Goal: Transaction & Acquisition: Subscribe to service/newsletter

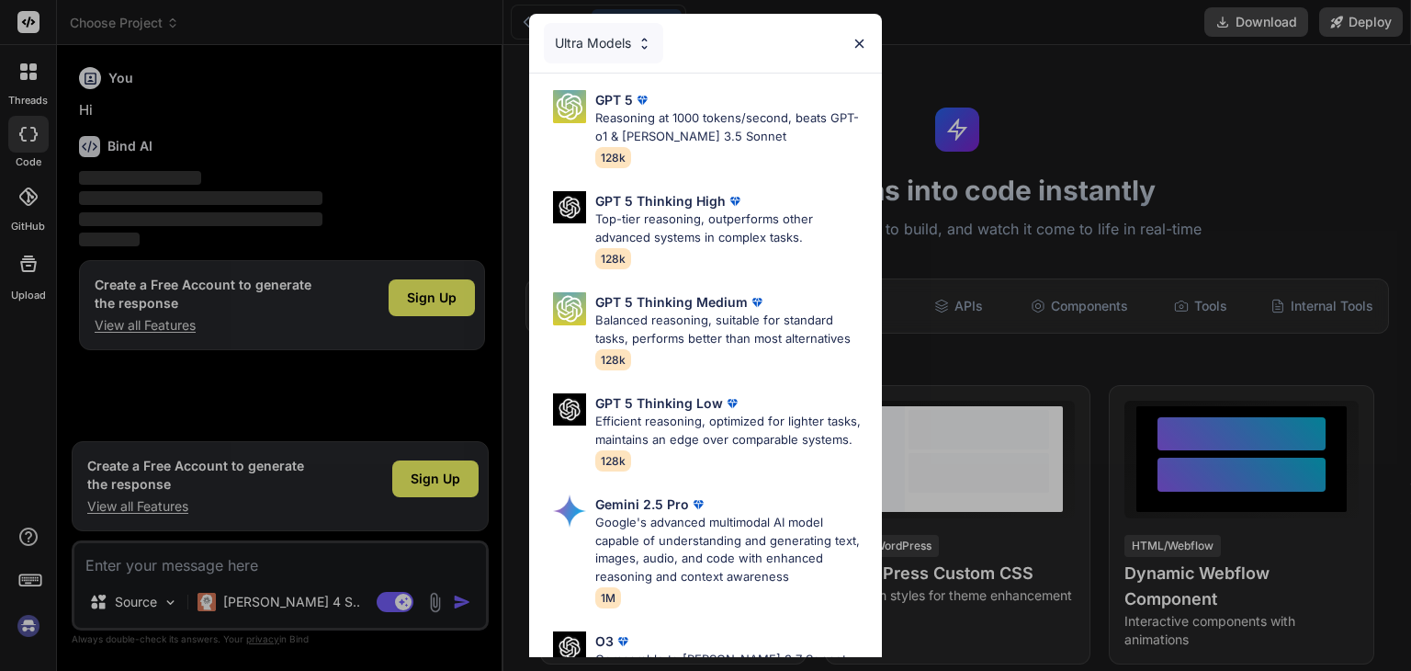
click at [333, 318] on div "Ultra Models GPT 5 Reasoning at 1000 tokens/second, beats GPT-o1 & Claude 3.5 S…" at bounding box center [705, 335] width 1411 height 671
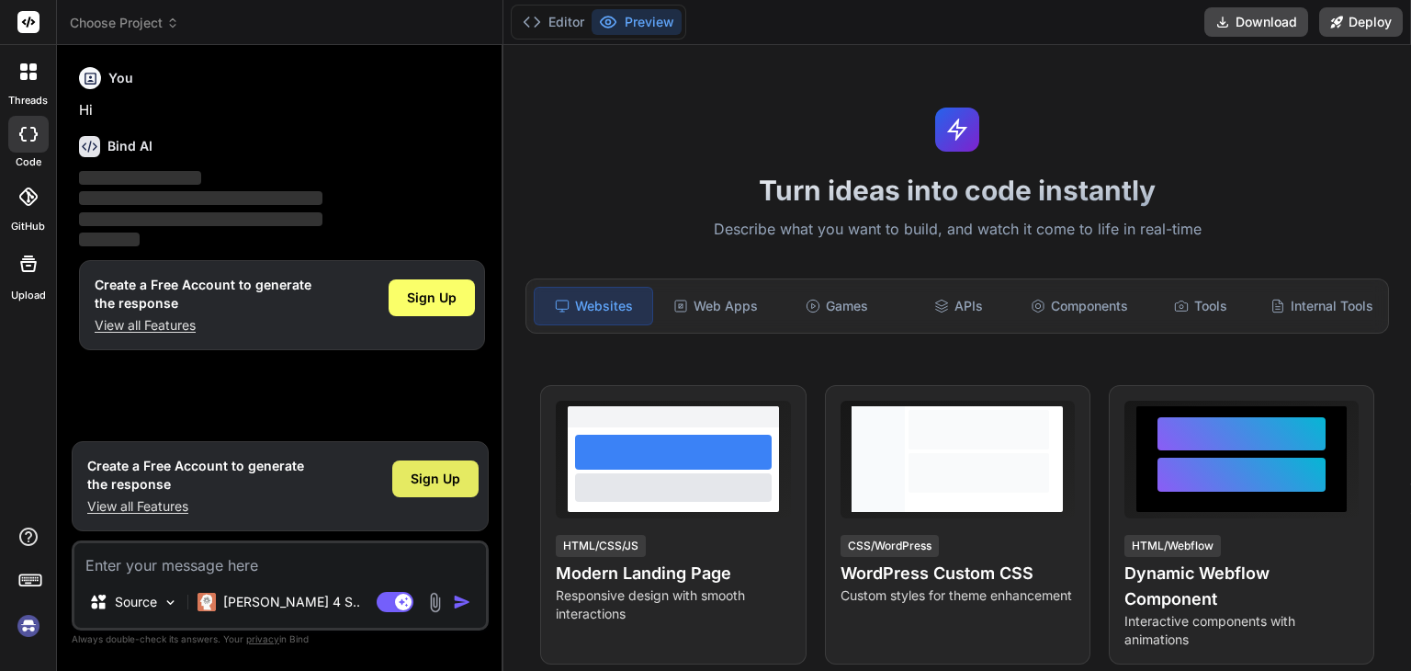
click at [443, 482] on span "Sign Up" at bounding box center [436, 478] width 50 height 18
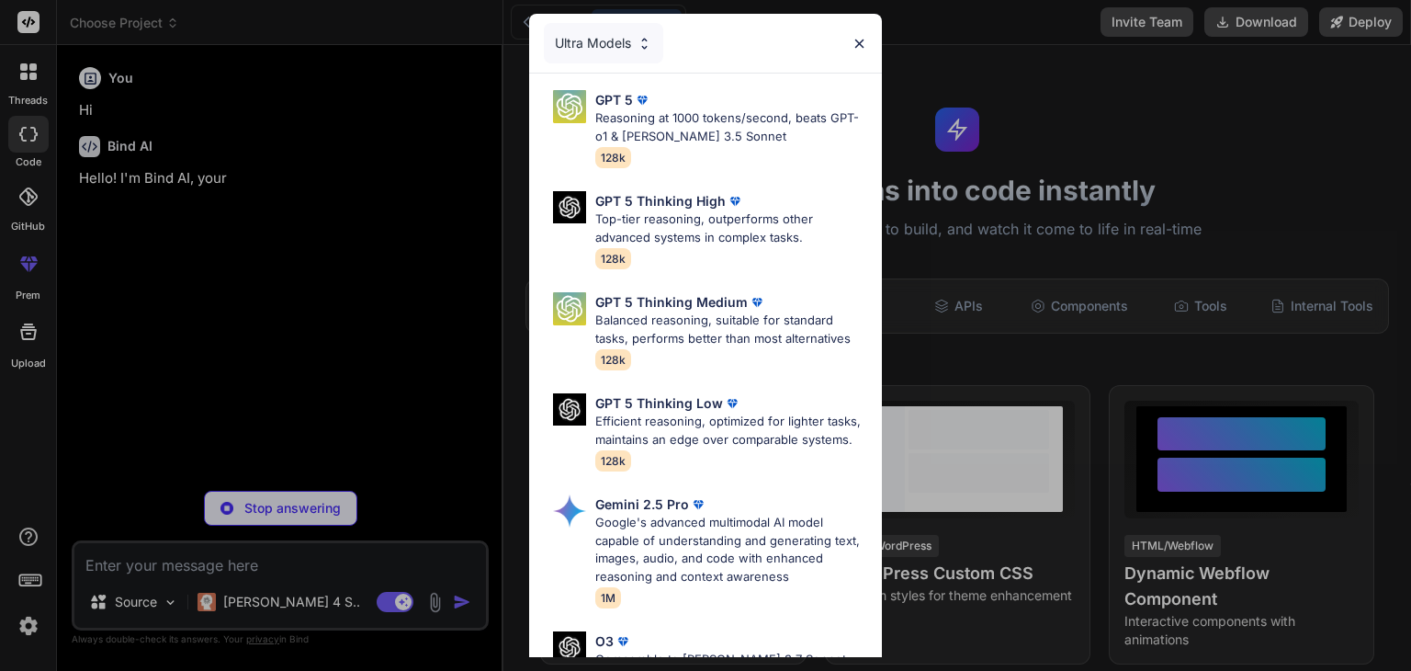
click at [858, 42] on img at bounding box center [860, 44] width 16 height 16
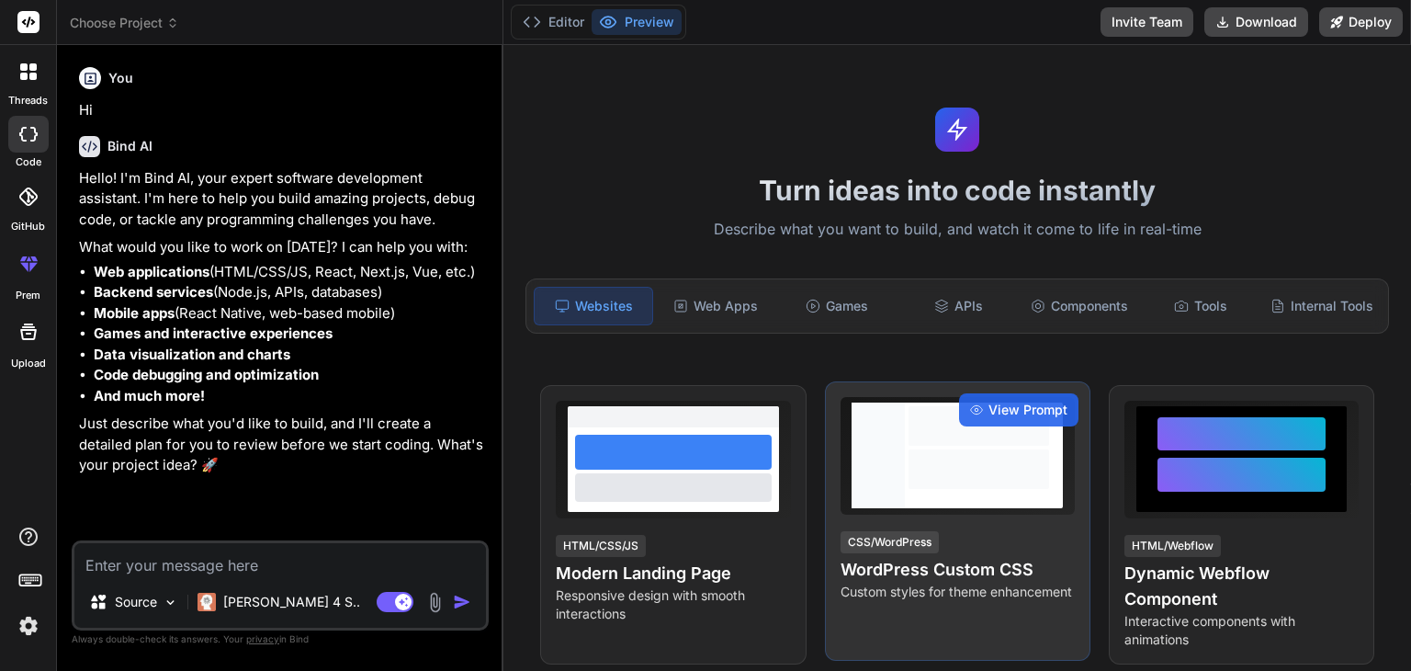
scroll to position [184, 0]
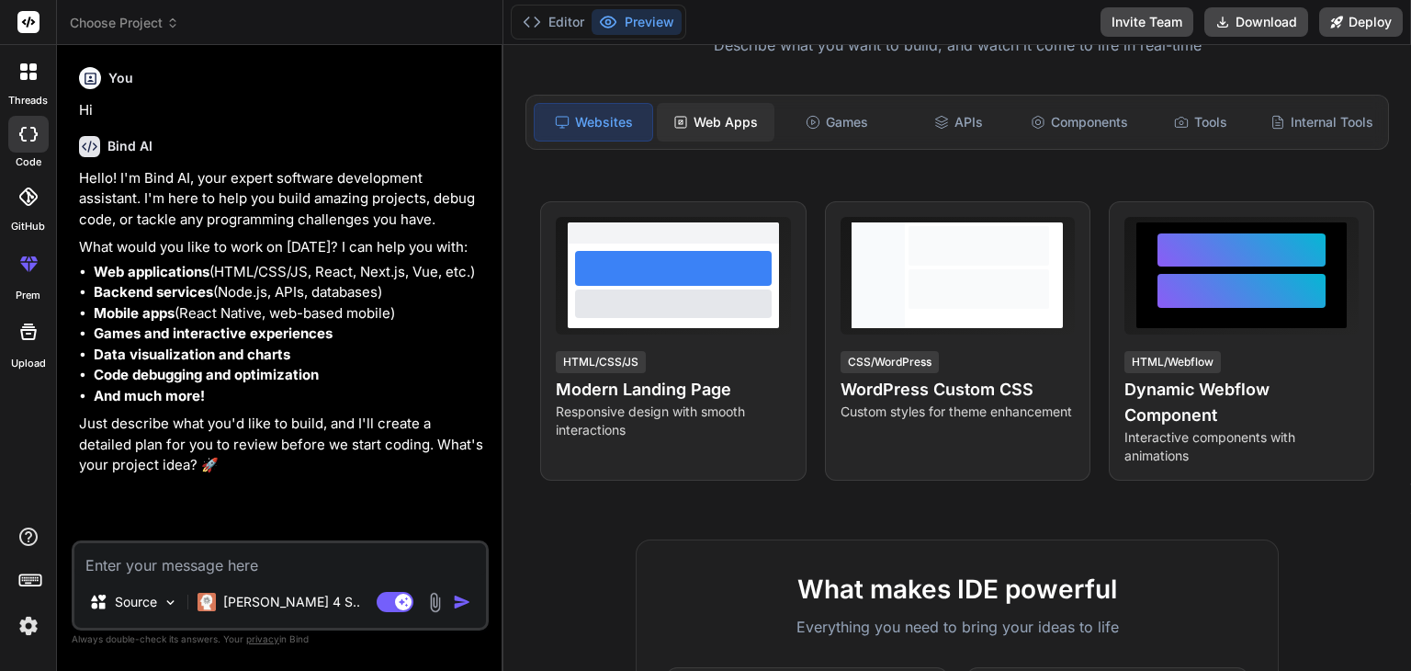
click at [715, 126] on div "Web Apps" at bounding box center [716, 122] width 118 height 39
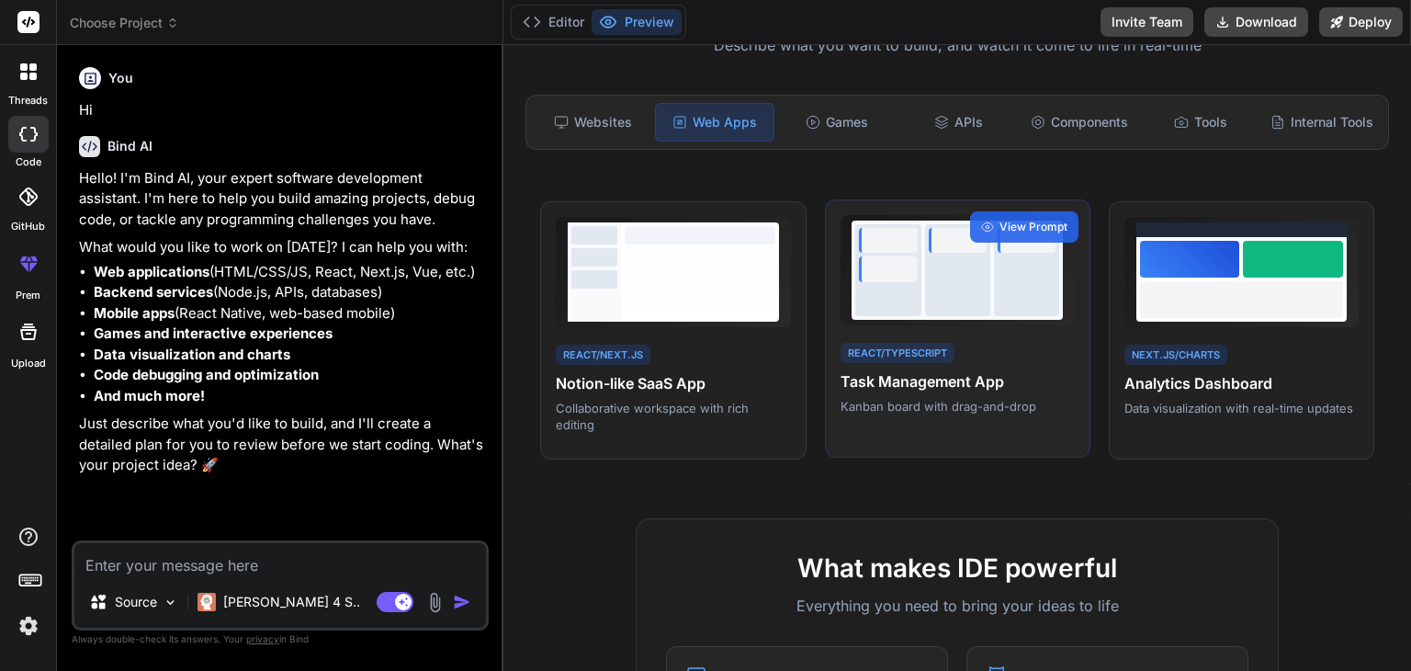
scroll to position [459, 0]
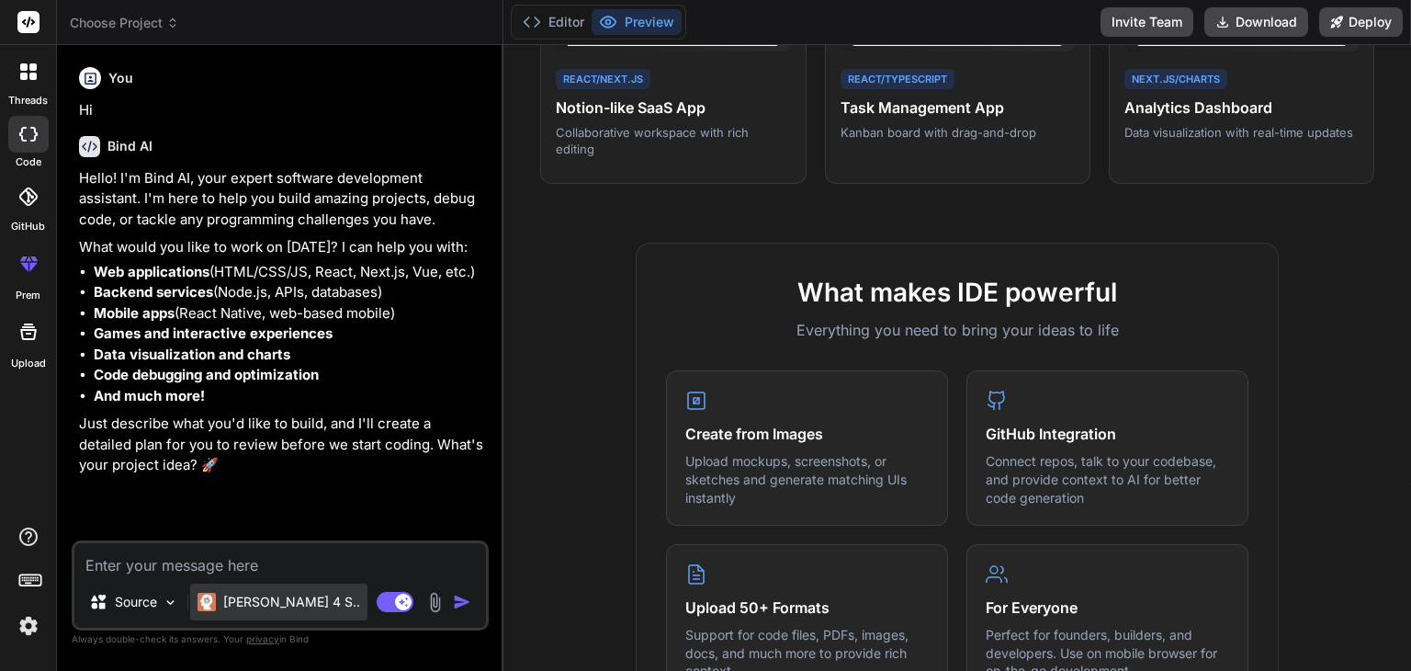
click at [276, 600] on p "Claude 4 S.." at bounding box center [291, 602] width 137 height 18
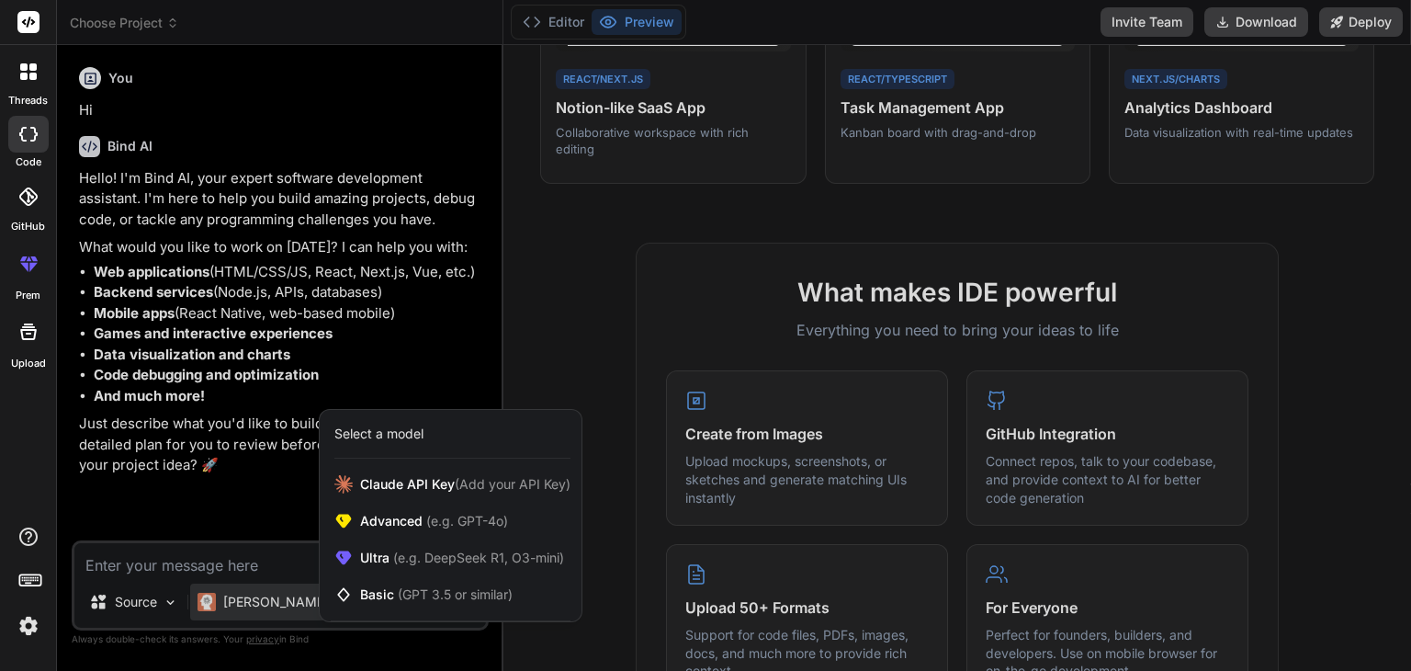
click at [276, 600] on div at bounding box center [705, 335] width 1411 height 671
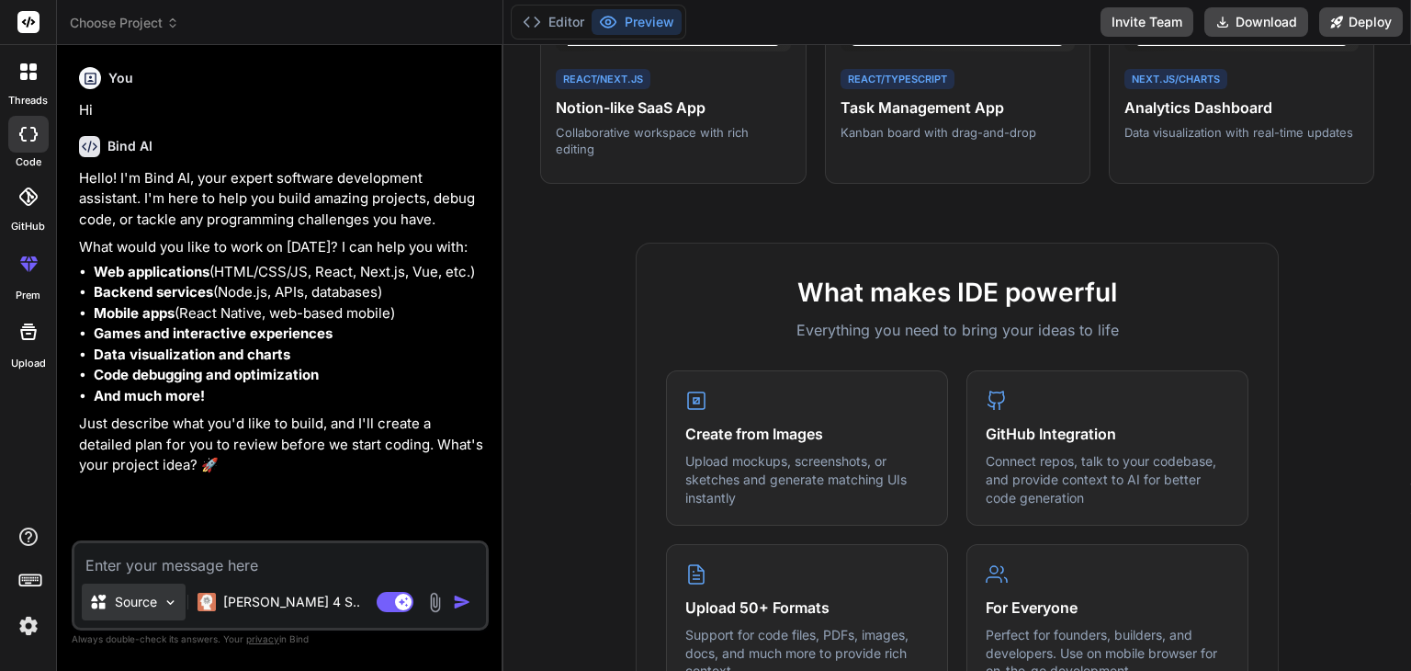
click at [168, 602] on img at bounding box center [171, 602] width 16 height 16
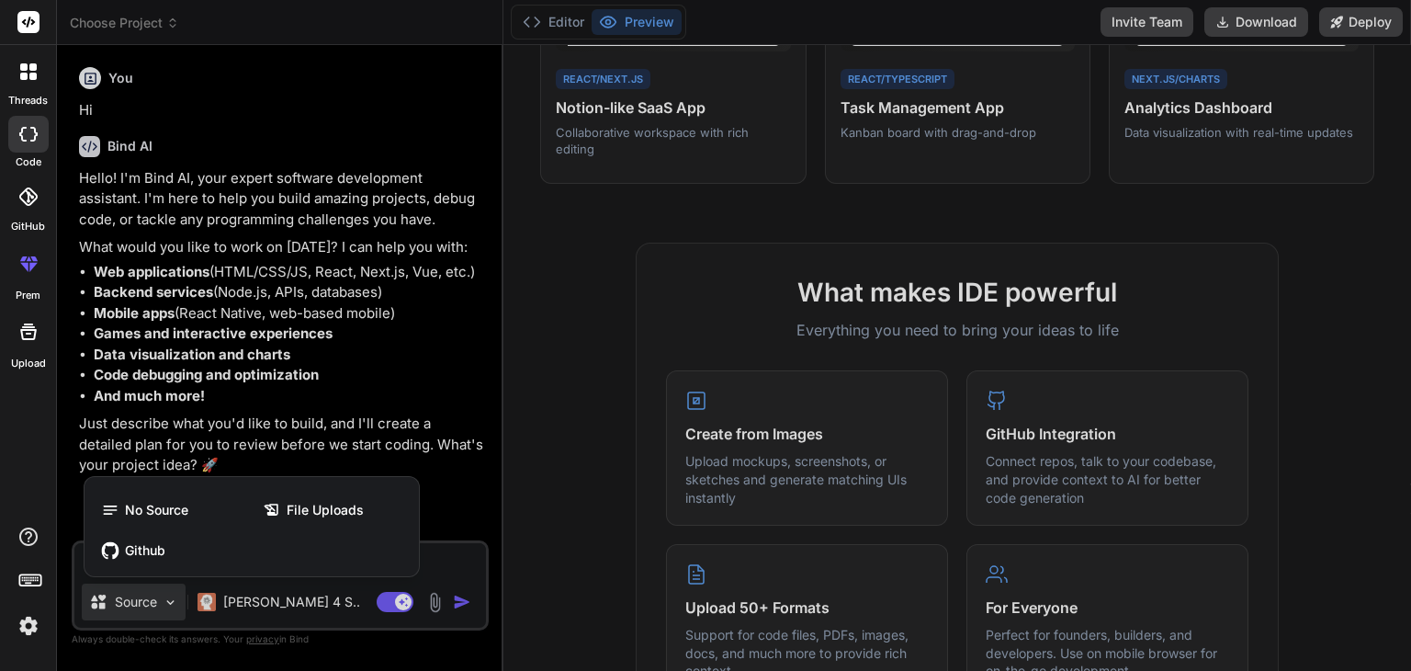
click at [168, 602] on div at bounding box center [705, 335] width 1411 height 671
type textarea "x"
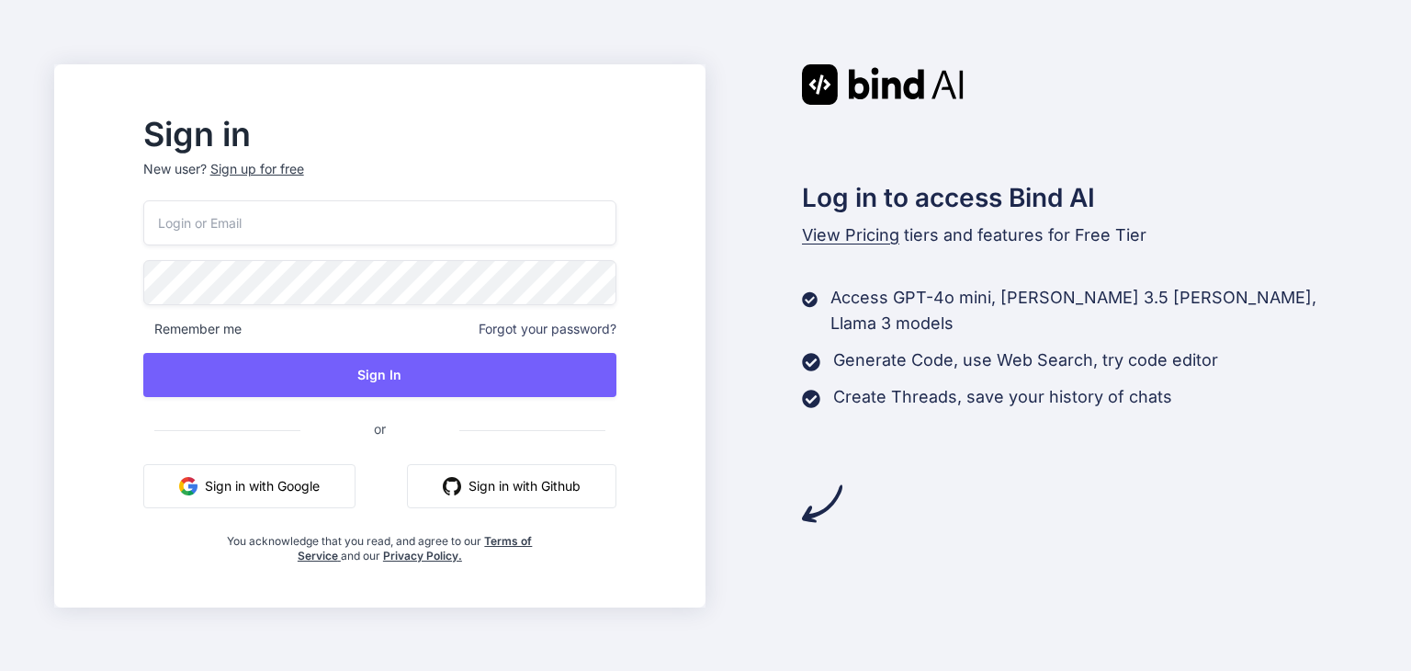
click at [316, 158] on div "Sign in New user? Sign up for free" at bounding box center [379, 159] width 473 height 81
click at [304, 166] on div "Sign up for free" at bounding box center [257, 169] width 94 height 18
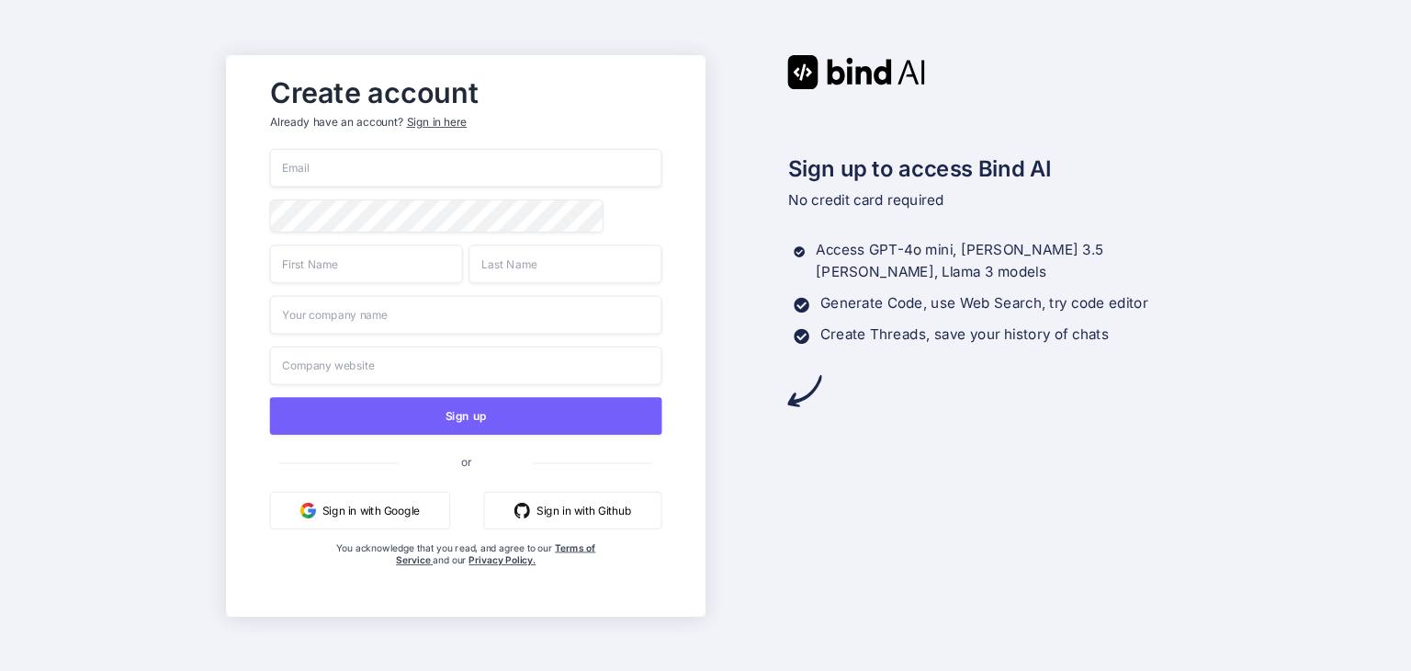
click at [345, 158] on input "email" at bounding box center [465, 168] width 392 height 39
paste input "[EMAIL_ADDRESS][DOMAIN_NAME]"
type input "[EMAIL_ADDRESS][DOMAIN_NAME]"
type input "Bangy"
type input "max"
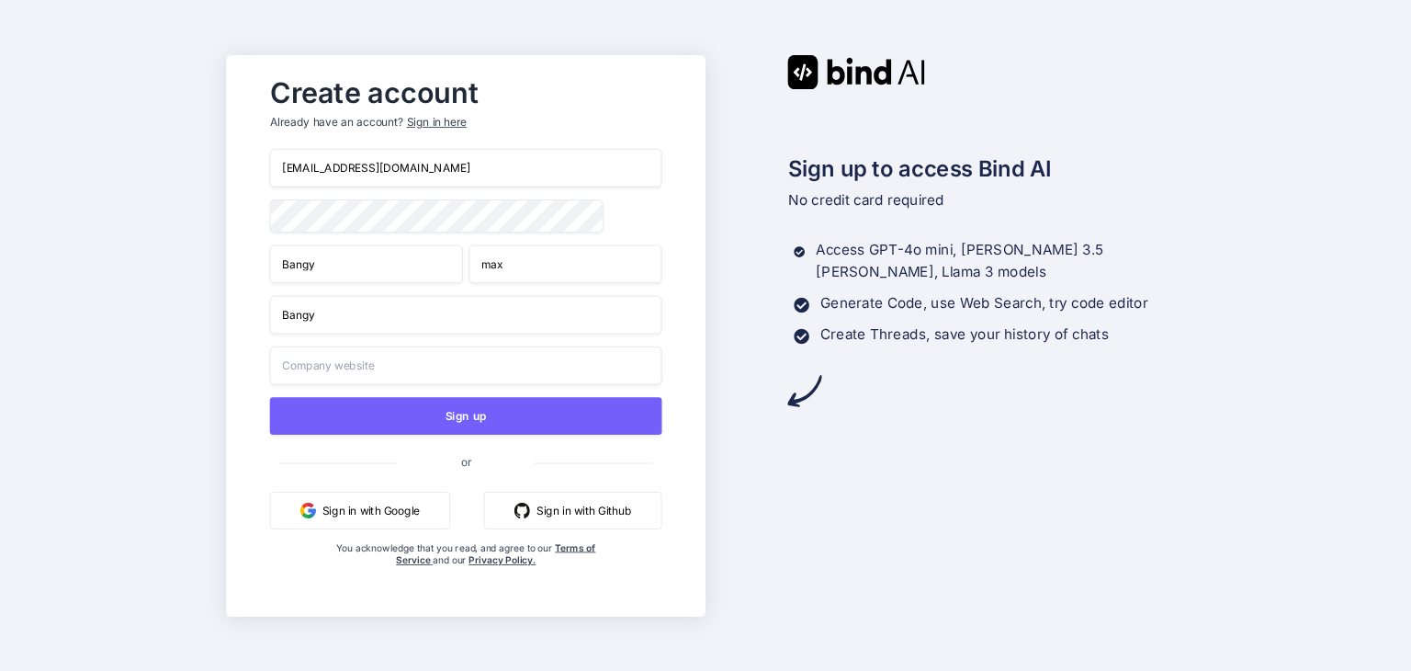
type input "Bangy"
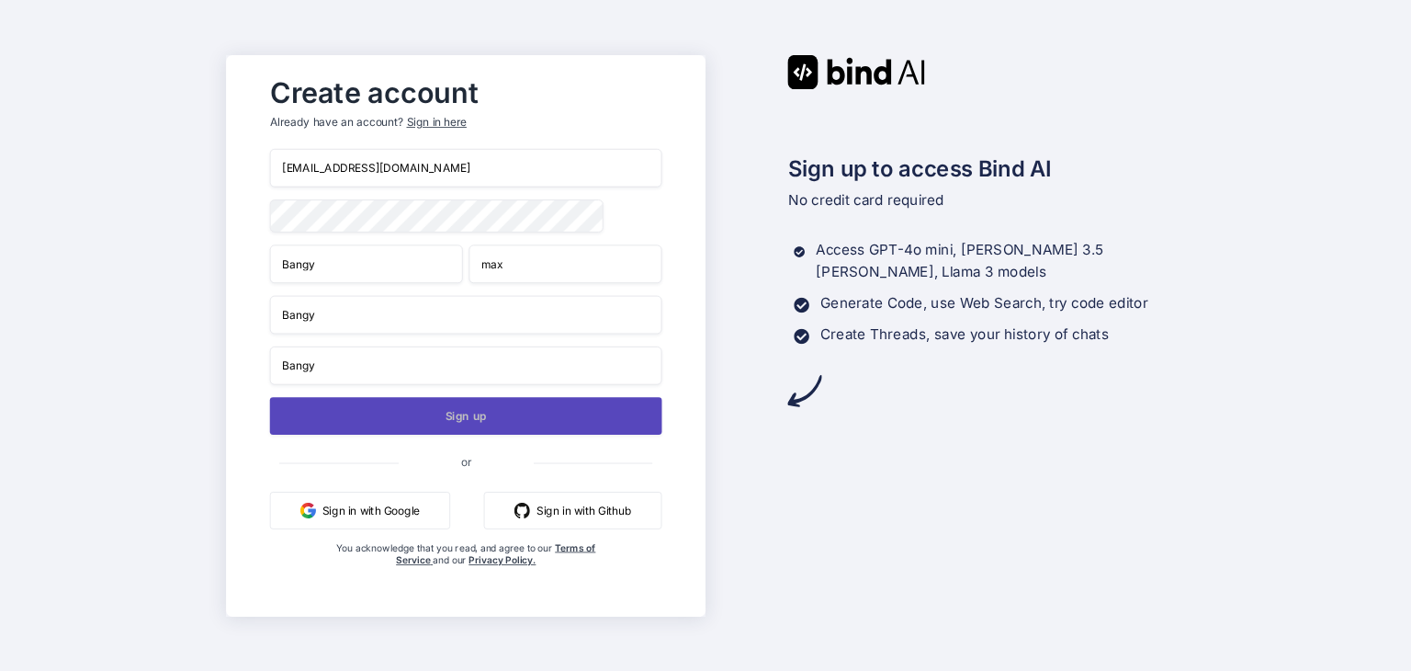
type input "Bangy"
click at [492, 413] on button "Sign up" at bounding box center [465, 416] width 392 height 38
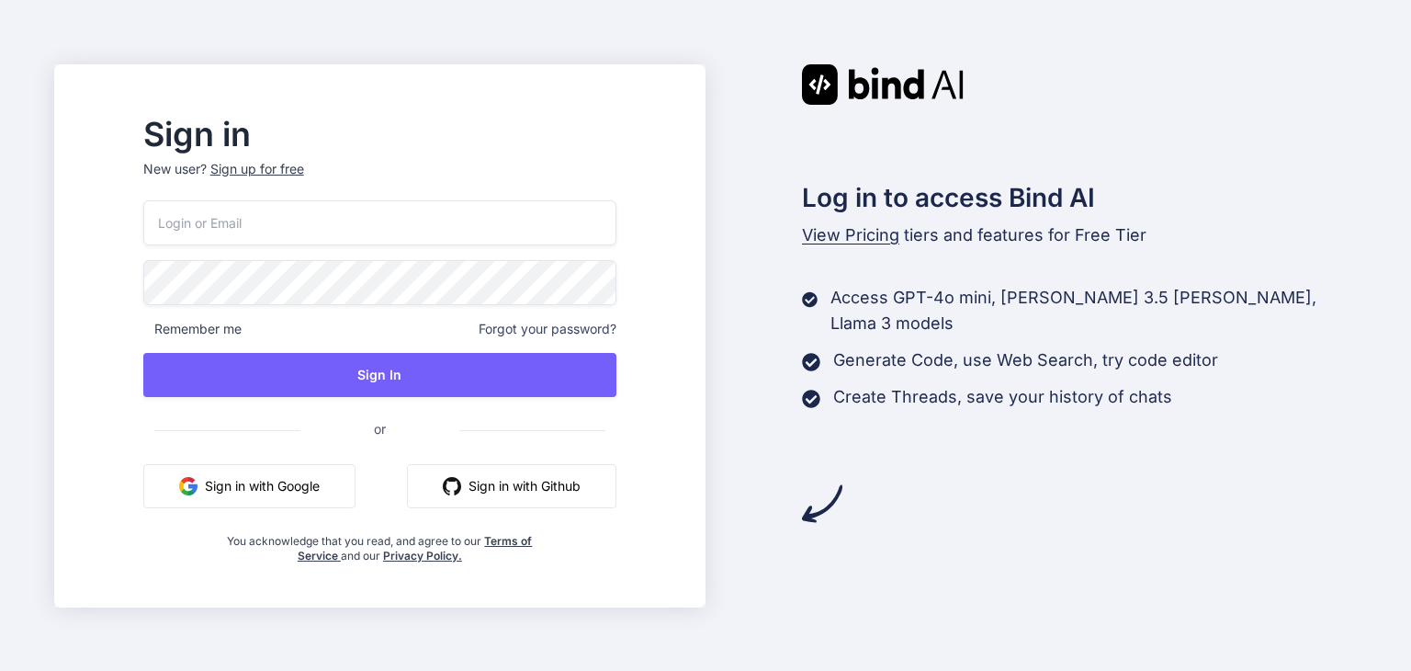
click at [276, 220] on input "email" at bounding box center [379, 222] width 473 height 45
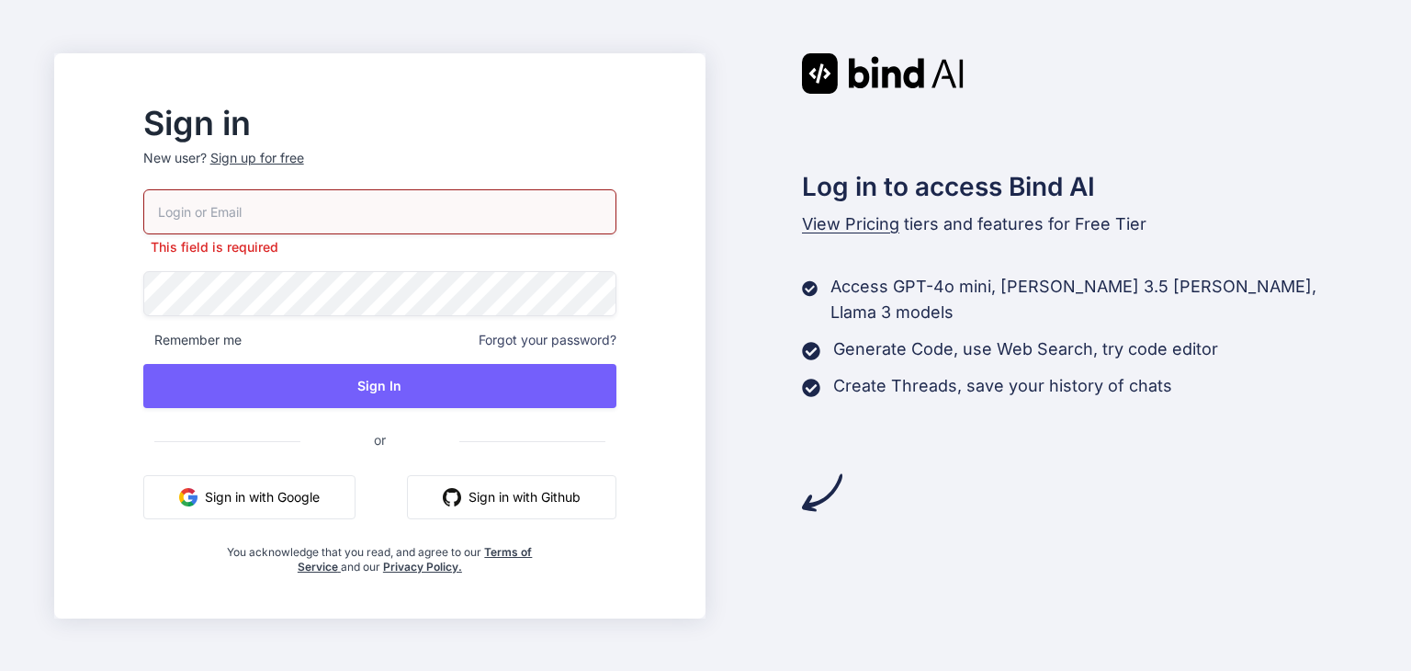
type input "[EMAIL_ADDRESS][DOMAIN_NAME]"
click at [455, 401] on div "beced11802@futurejs.com This field is required Remember me Forgot your password…" at bounding box center [379, 381] width 473 height 385
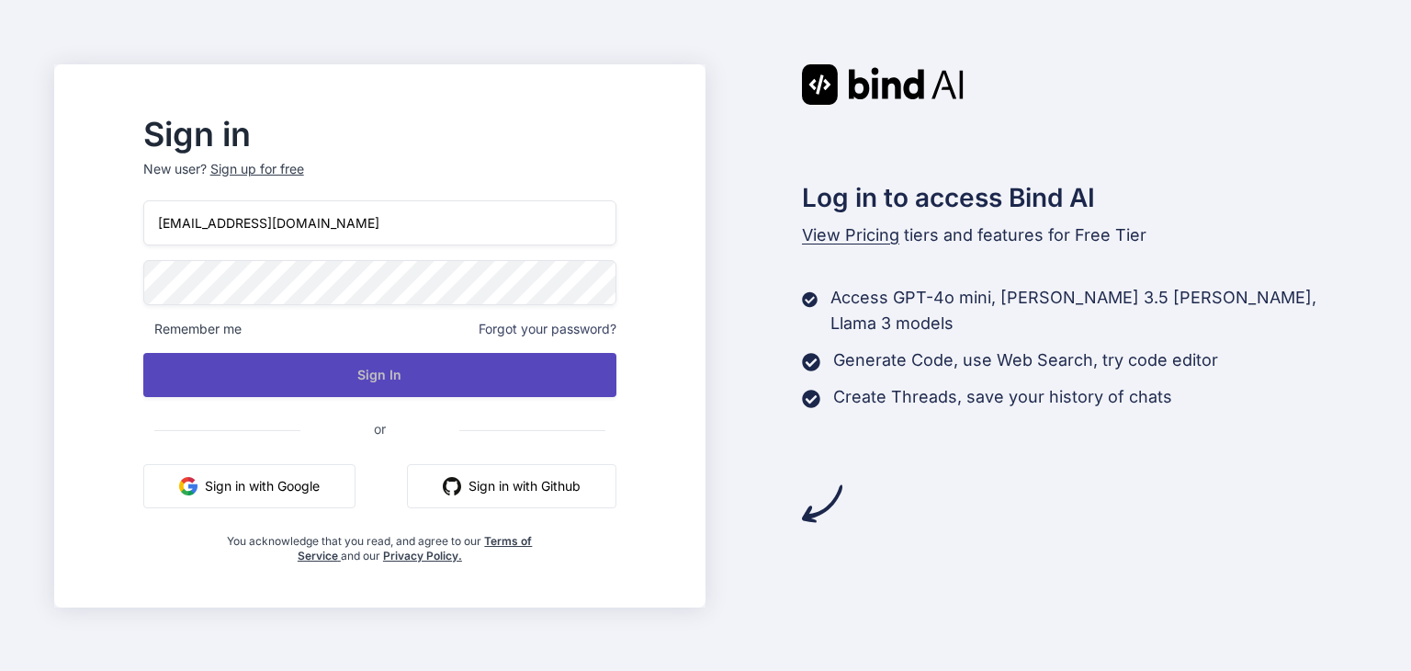
click at [442, 373] on button "Sign In" at bounding box center [379, 375] width 473 height 44
click at [526, 366] on button "Sign In" at bounding box center [379, 375] width 473 height 44
